Goal: Register for event/course

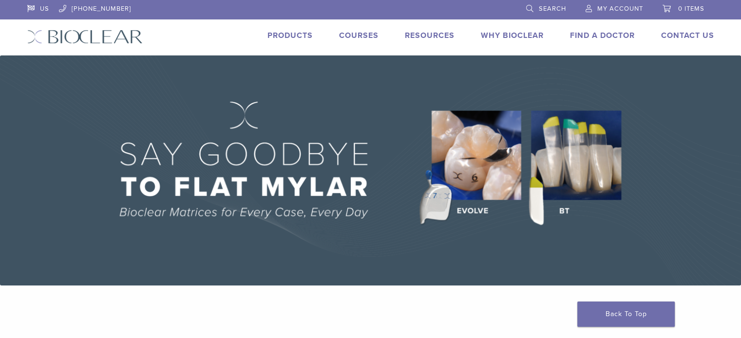
click at [360, 38] on link "Courses" at bounding box center [358, 36] width 39 height 10
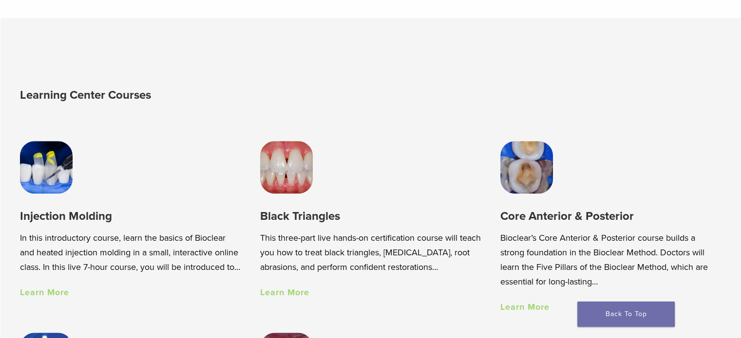
scroll to position [633, 0]
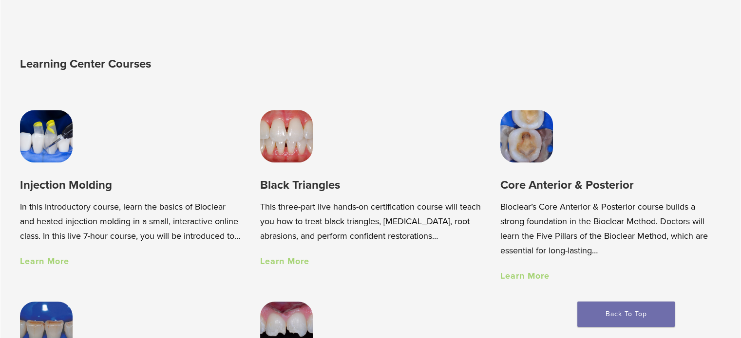
click at [51, 153] on img at bounding box center [46, 136] width 53 height 53
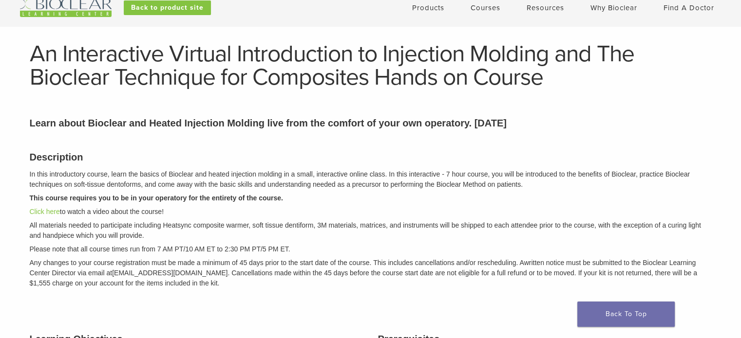
scroll to position [49, 0]
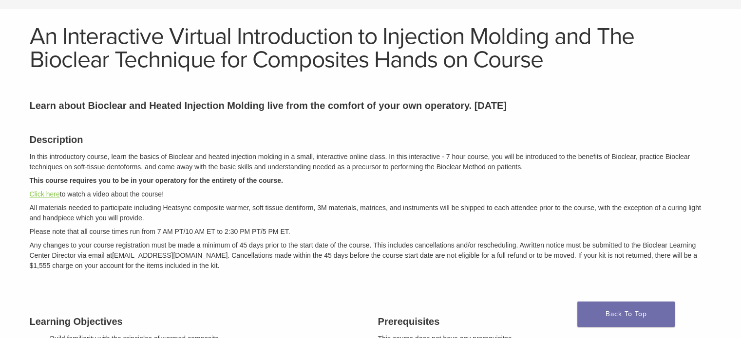
click at [35, 192] on link "Click here" at bounding box center [45, 194] width 30 height 8
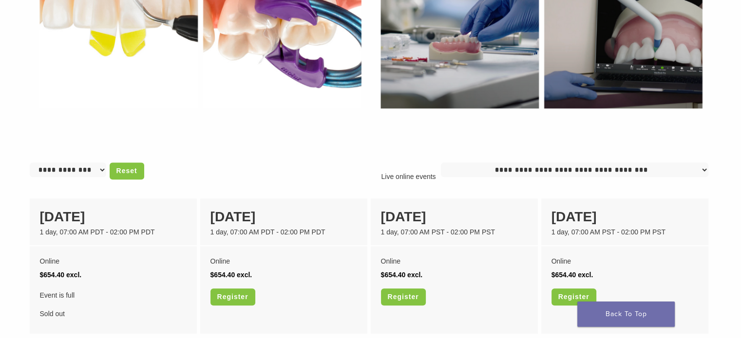
scroll to position [682, 0]
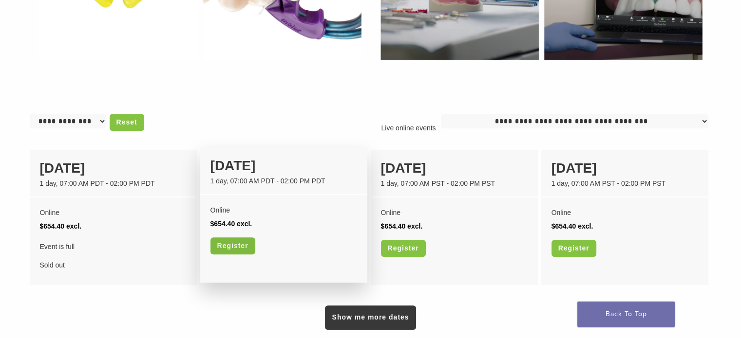
click at [244, 248] on link "Register" at bounding box center [232, 246] width 45 height 17
click at [242, 246] on link "Register" at bounding box center [232, 246] width 45 height 17
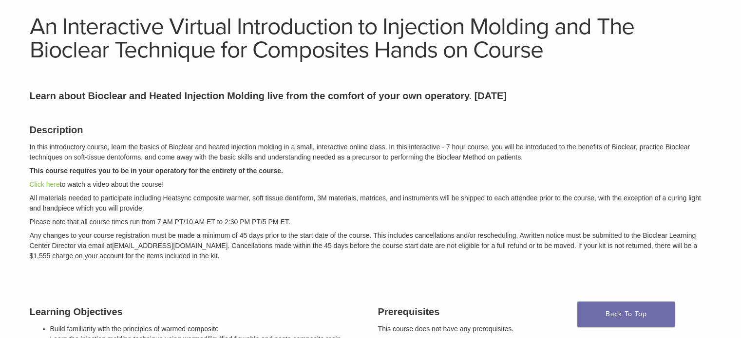
scroll to position [0, 0]
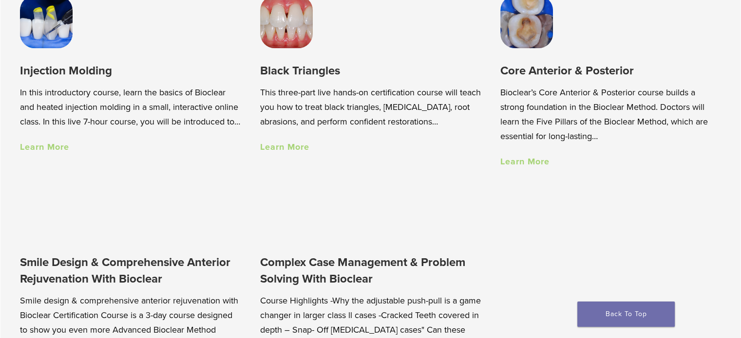
scroll to position [730, 0]
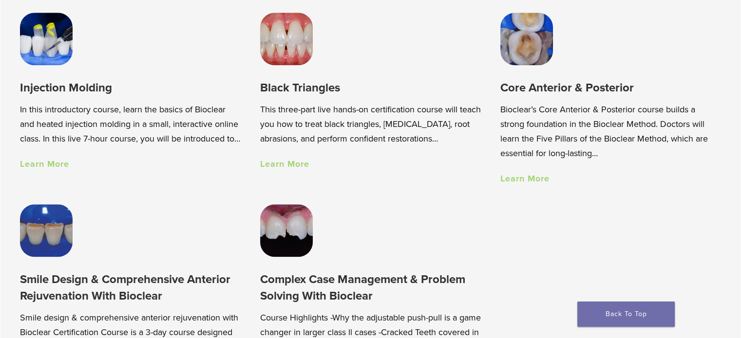
click at [294, 52] on img at bounding box center [286, 39] width 53 height 53
